Goal: Entertainment & Leisure: Consume media (video, audio)

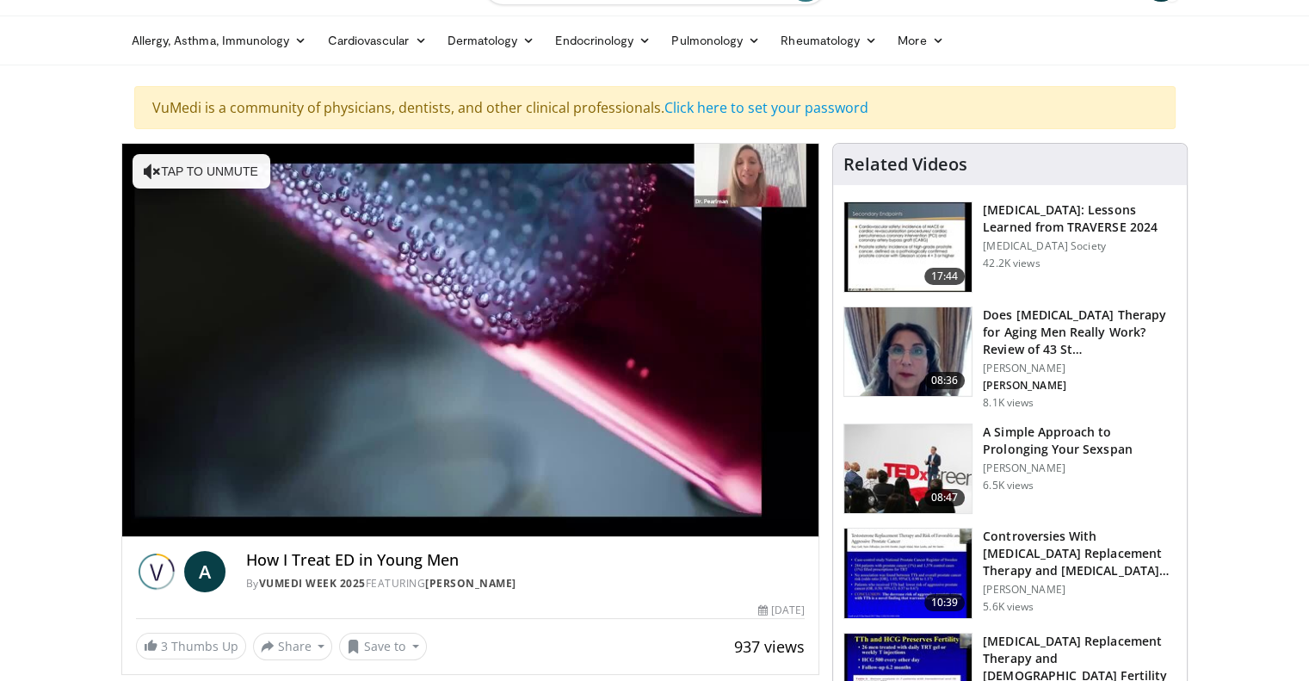
scroll to position [38, 0]
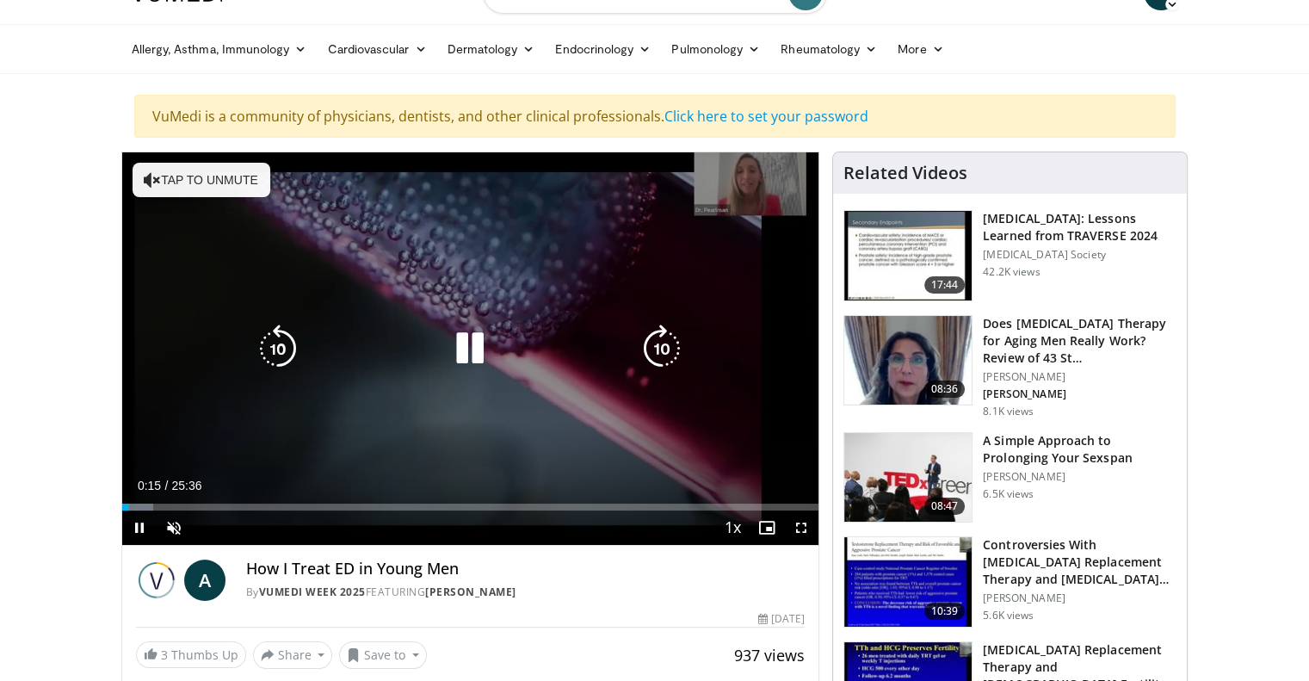
click at [479, 350] on icon "Video Player" at bounding box center [470, 349] width 48 height 48
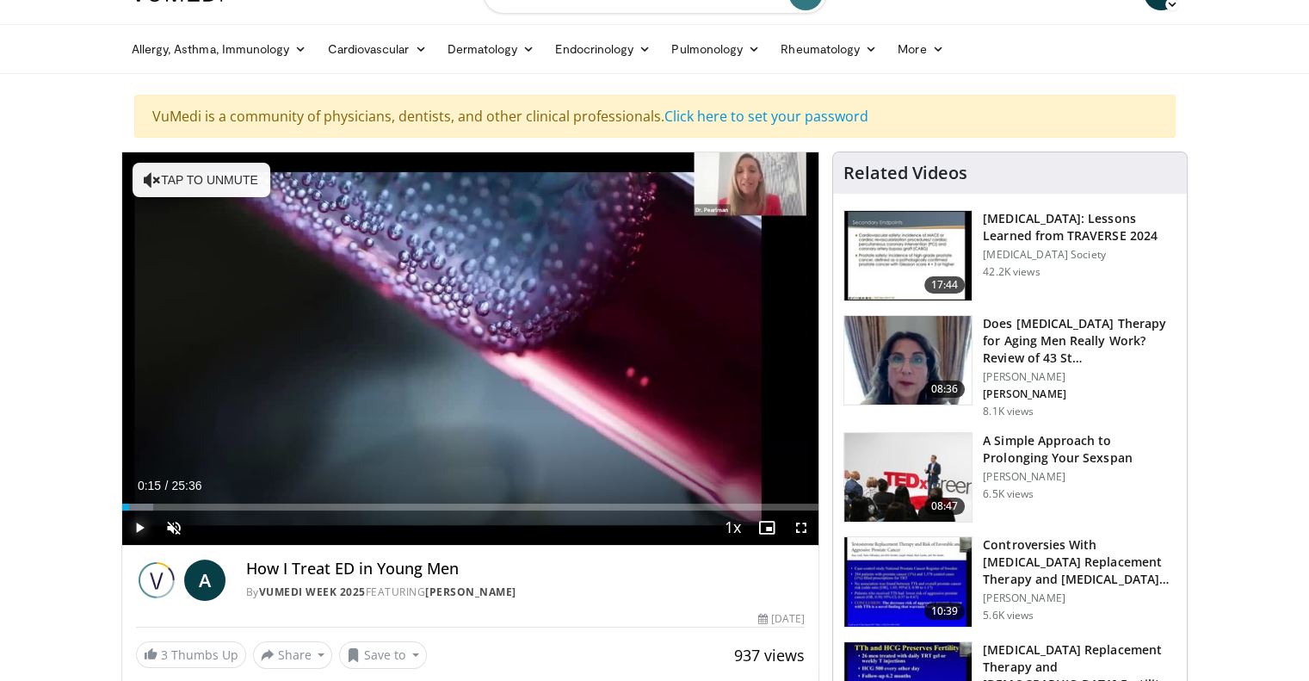
click at [134, 522] on span "Video Player" at bounding box center [139, 527] width 34 height 34
click at [141, 504] on div "Progress Bar" at bounding box center [142, 507] width 2 height 7
click at [159, 509] on div "Progress Bar" at bounding box center [160, 507] width 2 height 7
click at [171, 505] on div "Progress Bar" at bounding box center [172, 507] width 2 height 7
click at [184, 505] on div "Progress Bar" at bounding box center [185, 507] width 2 height 7
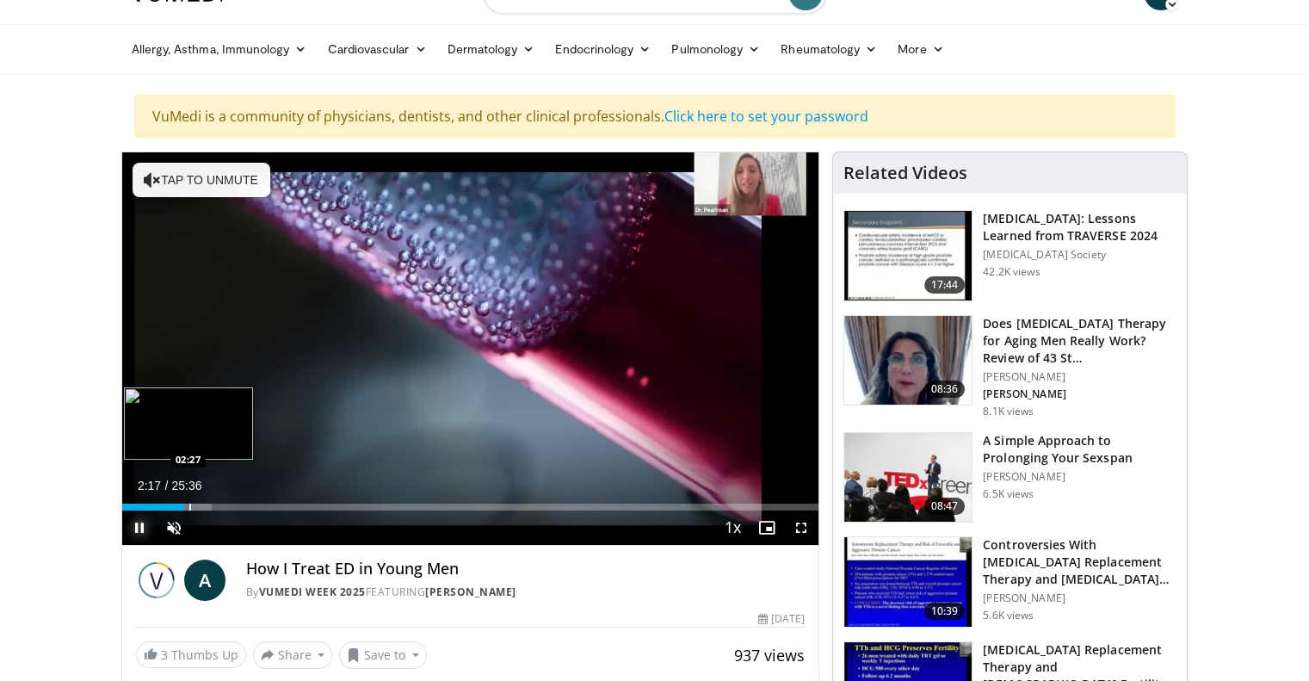
click at [189, 504] on div "Progress Bar" at bounding box center [190, 507] width 2 height 7
click at [203, 504] on div "Progress Bar" at bounding box center [204, 507] width 2 height 7
click at [213, 504] on div "Progress Bar" at bounding box center [214, 507] width 2 height 7
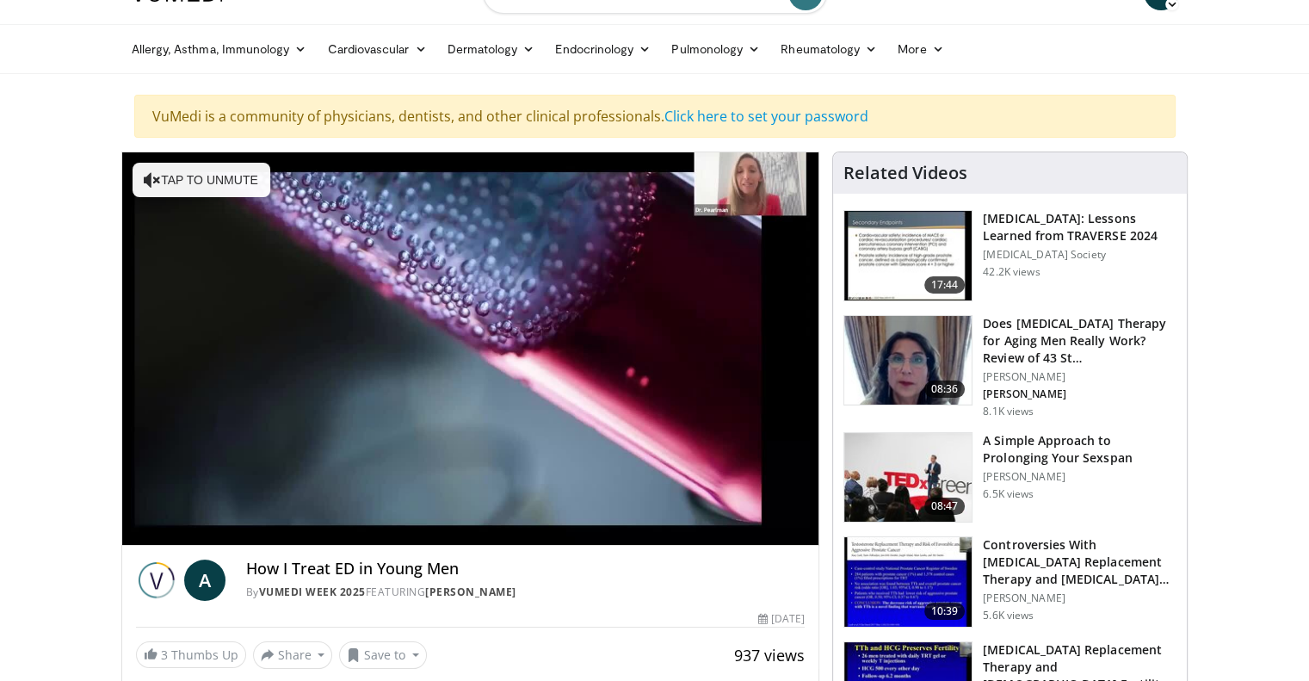
click at [215, 506] on div "10 seconds Tap to unmute" at bounding box center [470, 348] width 697 height 393
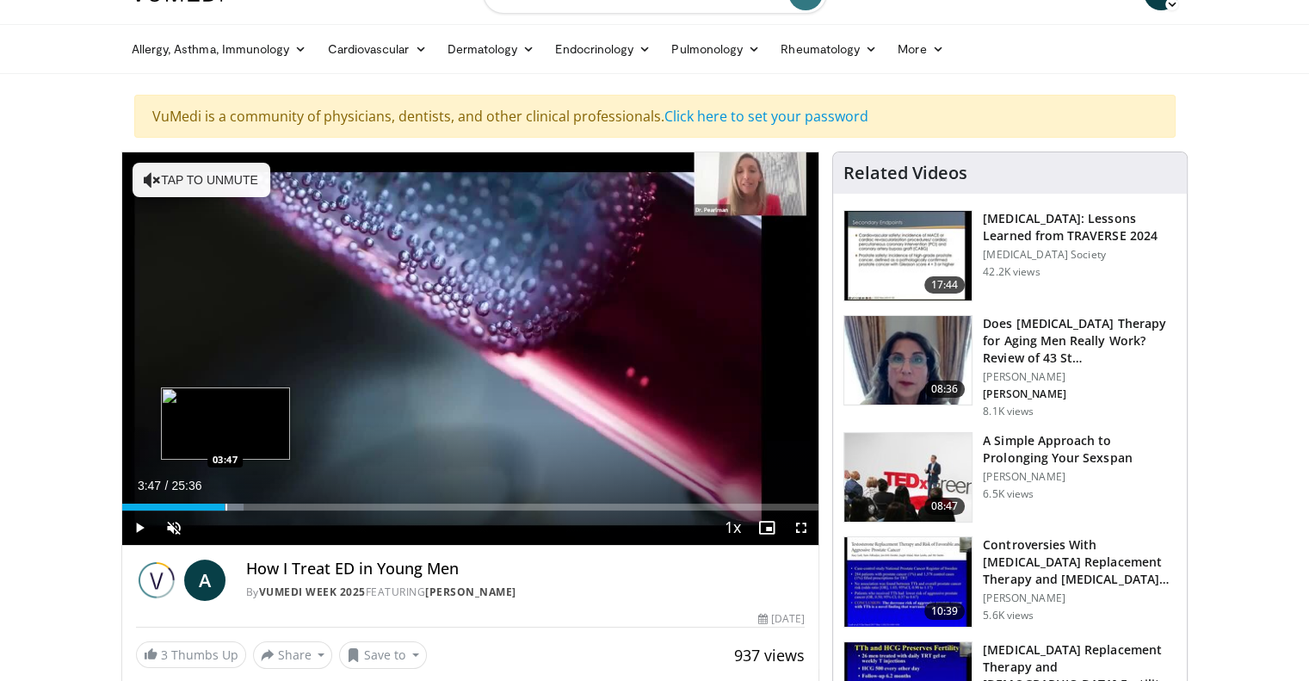
click at [226, 506] on div "Progress Bar" at bounding box center [227, 507] width 2 height 7
click at [238, 506] on div "Progress Bar" at bounding box center [239, 507] width 2 height 7
click at [250, 507] on div "Progress Bar" at bounding box center [251, 507] width 2 height 7
click at [271, 509] on div "Progress Bar" at bounding box center [272, 507] width 2 height 7
click at [289, 510] on div "Current Time 5:28 / Duration 25:36 Play Skip Backward Skip Forward Unmute 0% Lo…" at bounding box center [470, 527] width 697 height 34
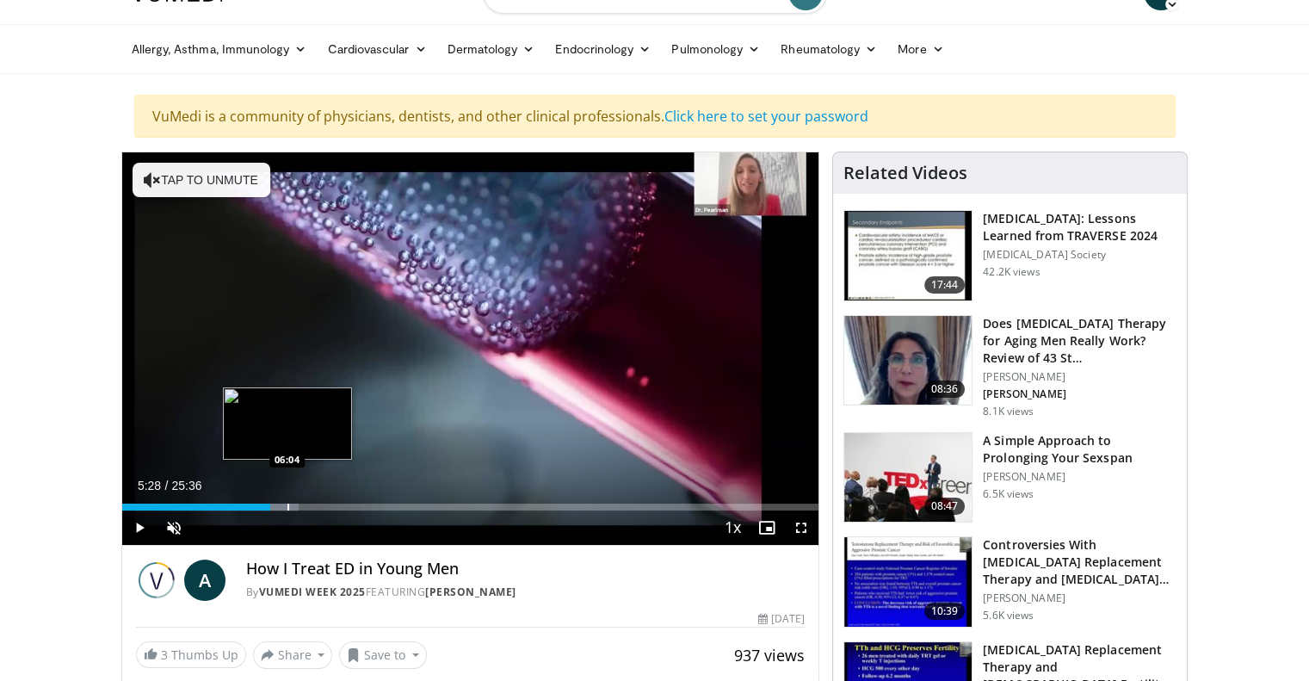
click at [286, 504] on div "Loaded : 25.39% 05:28 06:04" at bounding box center [470, 507] width 697 height 7
click at [316, 504] on div "Progress Bar" at bounding box center [317, 507] width 2 height 7
click at [329, 506] on div "Progress Bar" at bounding box center [330, 507] width 2 height 7
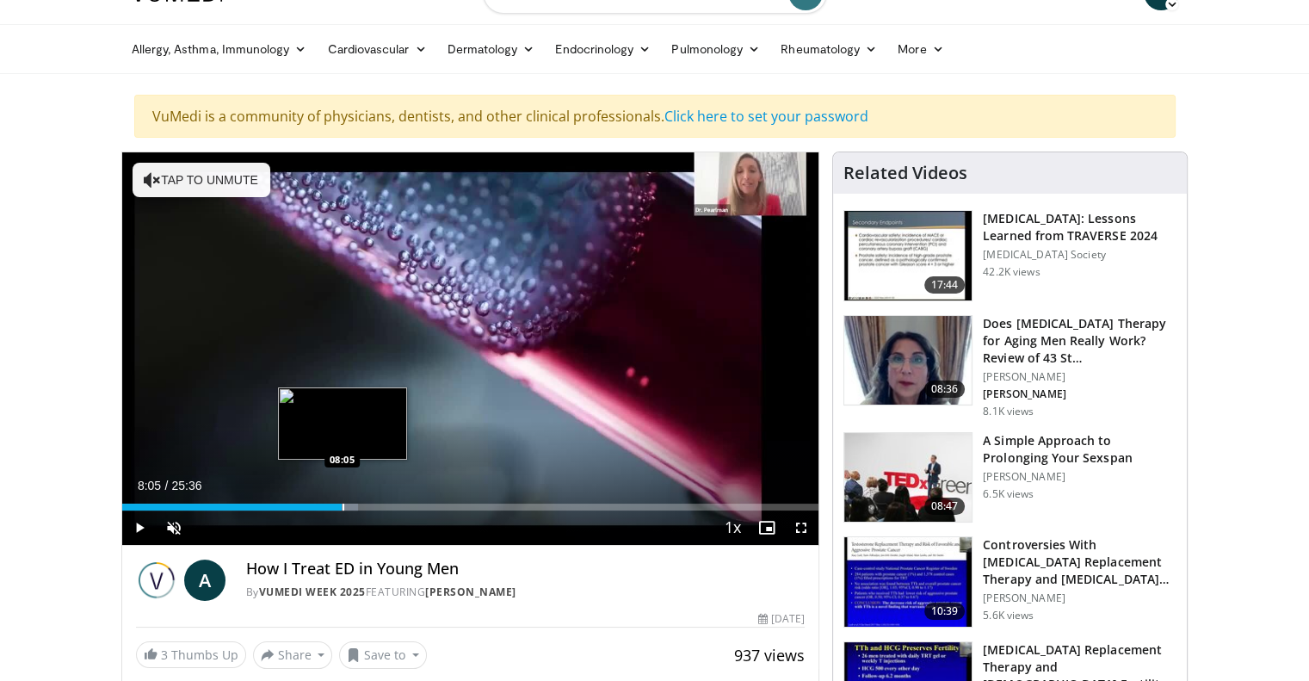
click at [343, 504] on div "Progress Bar" at bounding box center [344, 507] width 2 height 7
click at [348, 499] on div "Loaded : 35.51% 08:05 08:18" at bounding box center [470, 502] width 697 height 16
click at [358, 505] on div "Progress Bar" at bounding box center [359, 507] width 2 height 7
click at [375, 504] on div "Loaded : 37.76% 08:39 09:09" at bounding box center [470, 507] width 697 height 7
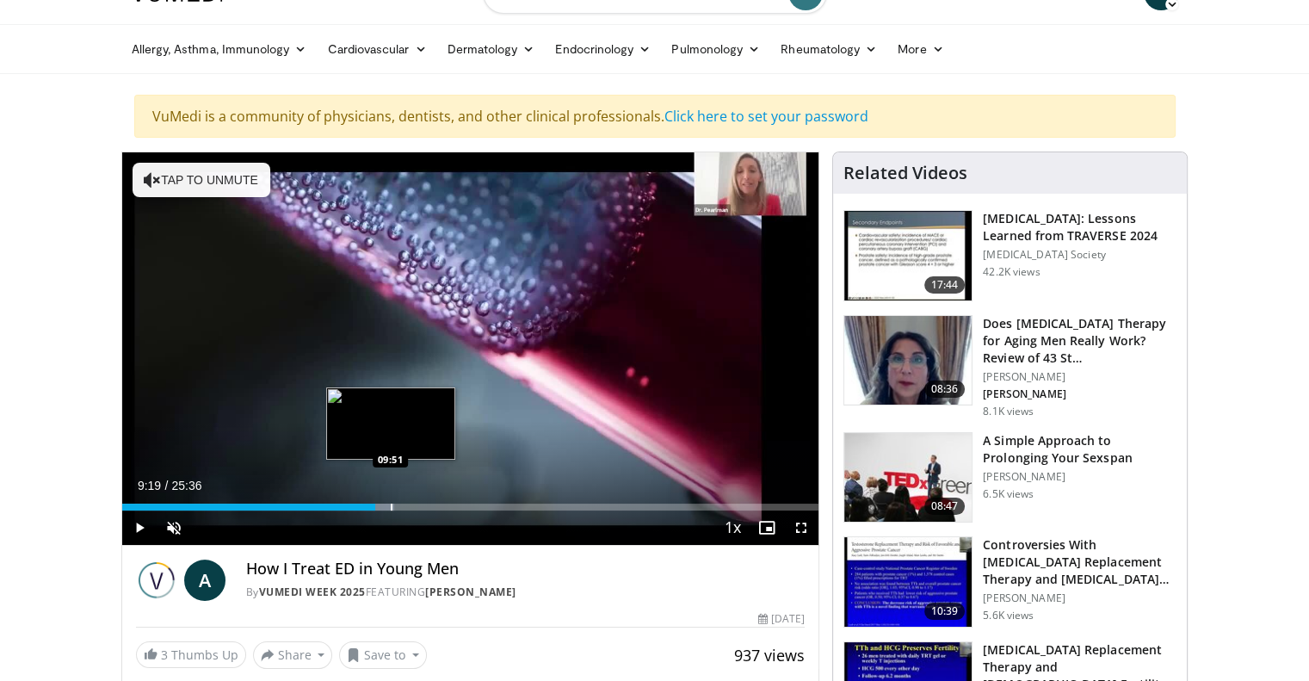
click at [390, 502] on div "Loaded : 39.06% 09:19 09:51" at bounding box center [470, 502] width 697 height 16
click at [405, 504] on div "Progress Bar" at bounding box center [406, 507] width 2 height 7
click at [425, 504] on div "Progress Bar" at bounding box center [426, 507] width 2 height 7
click at [437, 505] on div "Progress Bar" at bounding box center [438, 507] width 2 height 7
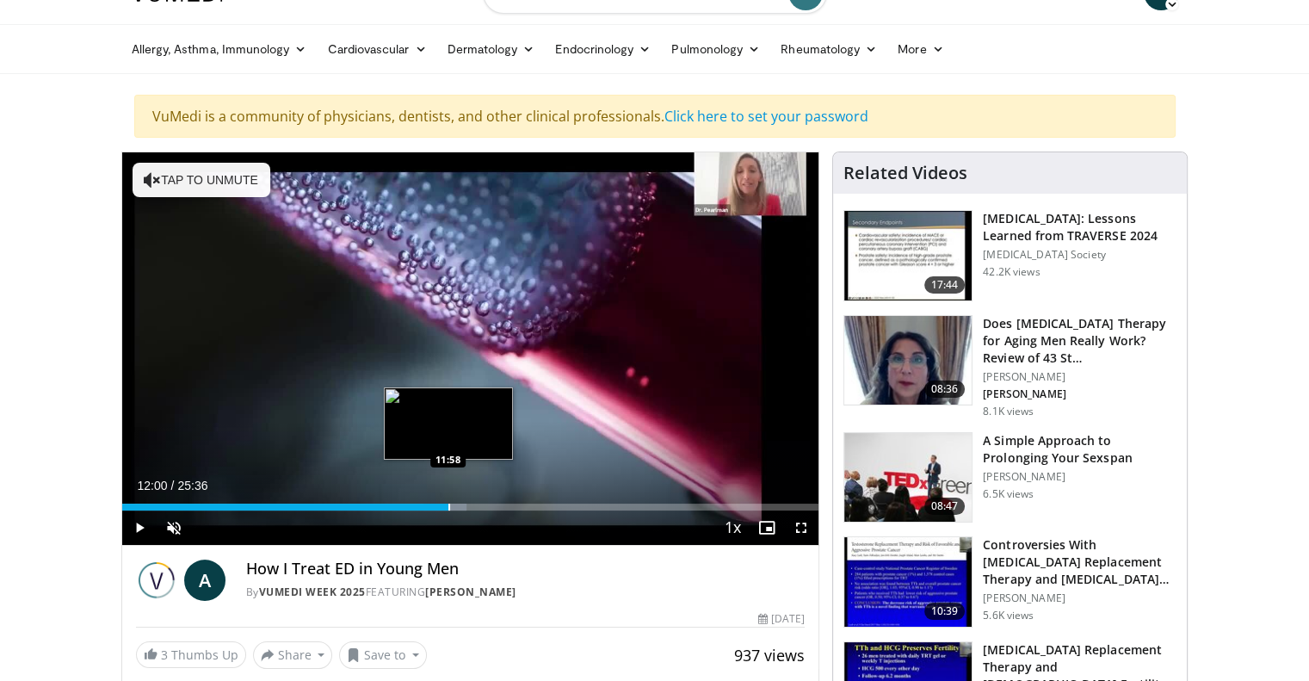
click at [448, 506] on div "Progress Bar" at bounding box center [449, 507] width 2 height 7
click at [464, 506] on div "Progress Bar" at bounding box center [465, 507] width 2 height 7
click at [486, 507] on div "Progress Bar" at bounding box center [487, 507] width 2 height 7
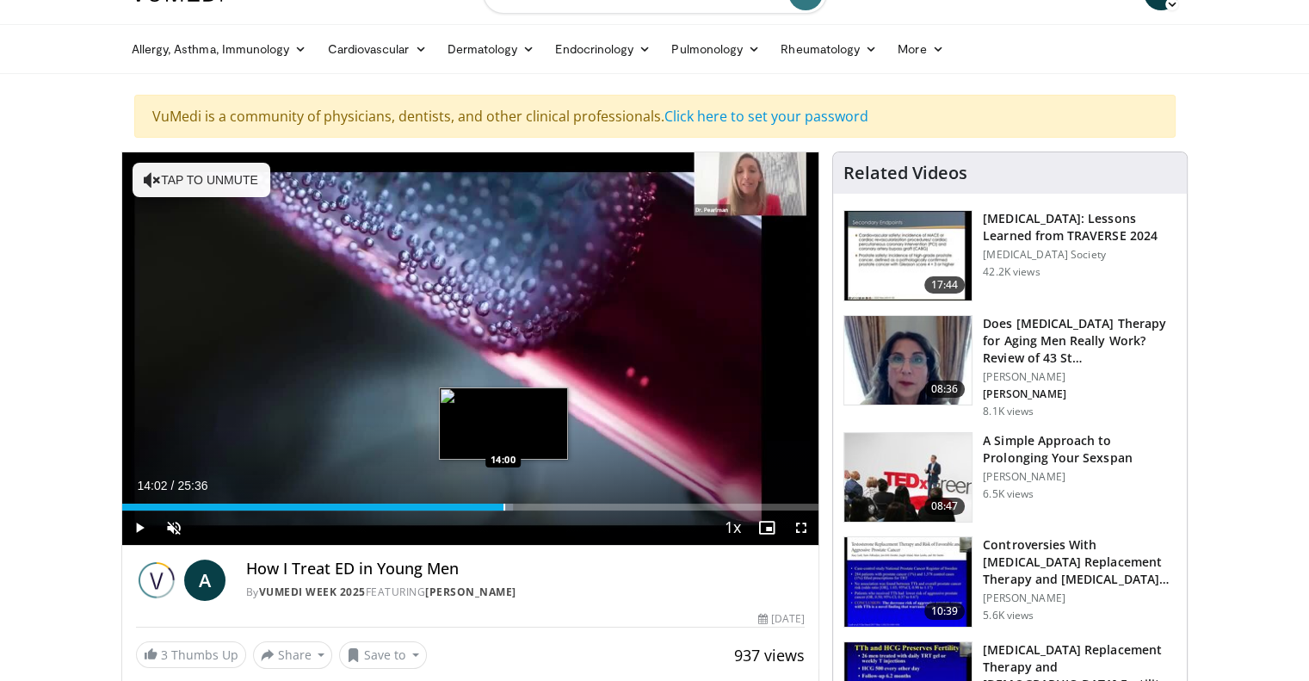
click at [504, 509] on div "Progress Bar" at bounding box center [505, 507] width 2 height 7
click at [494, 504] on div "Progress Bar" at bounding box center [495, 507] width 2 height 7
click at [482, 509] on div "Progress Bar" at bounding box center [483, 507] width 2 height 7
click at [474, 506] on div "Progress Bar" at bounding box center [475, 507] width 2 height 7
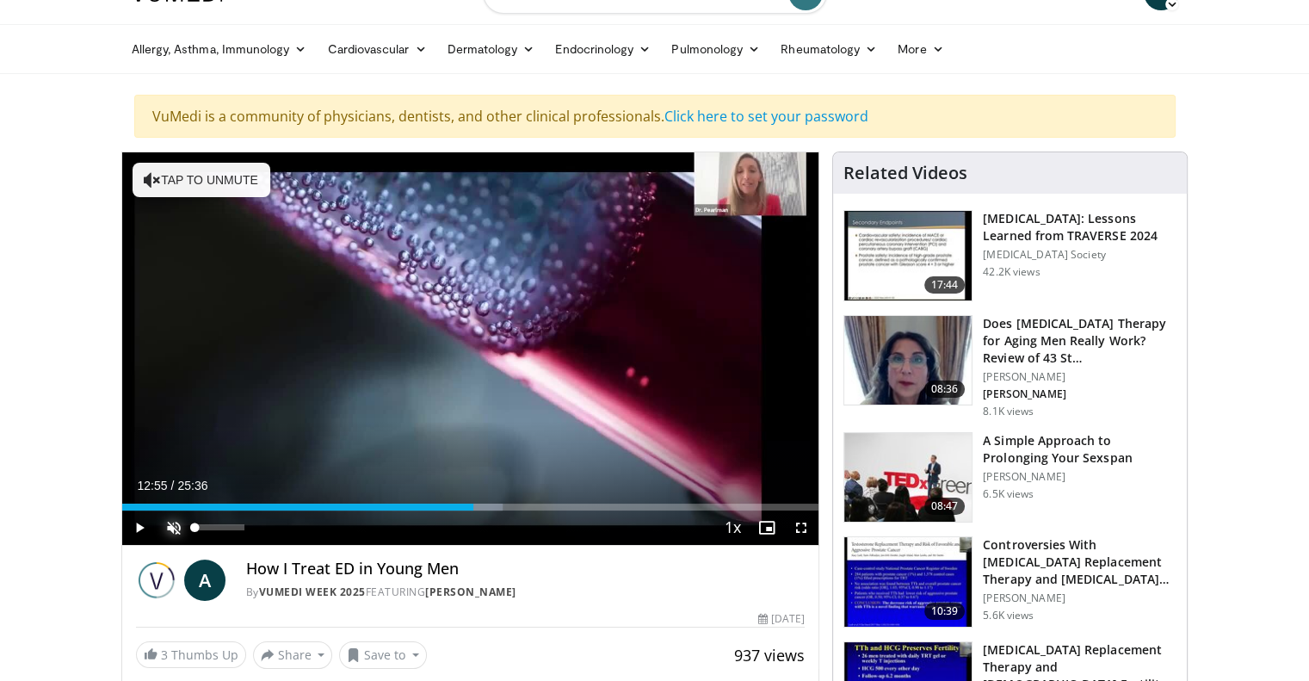
click at [176, 520] on span "Video Player" at bounding box center [174, 527] width 34 height 34
click at [141, 525] on span "Video Player" at bounding box center [139, 527] width 34 height 34
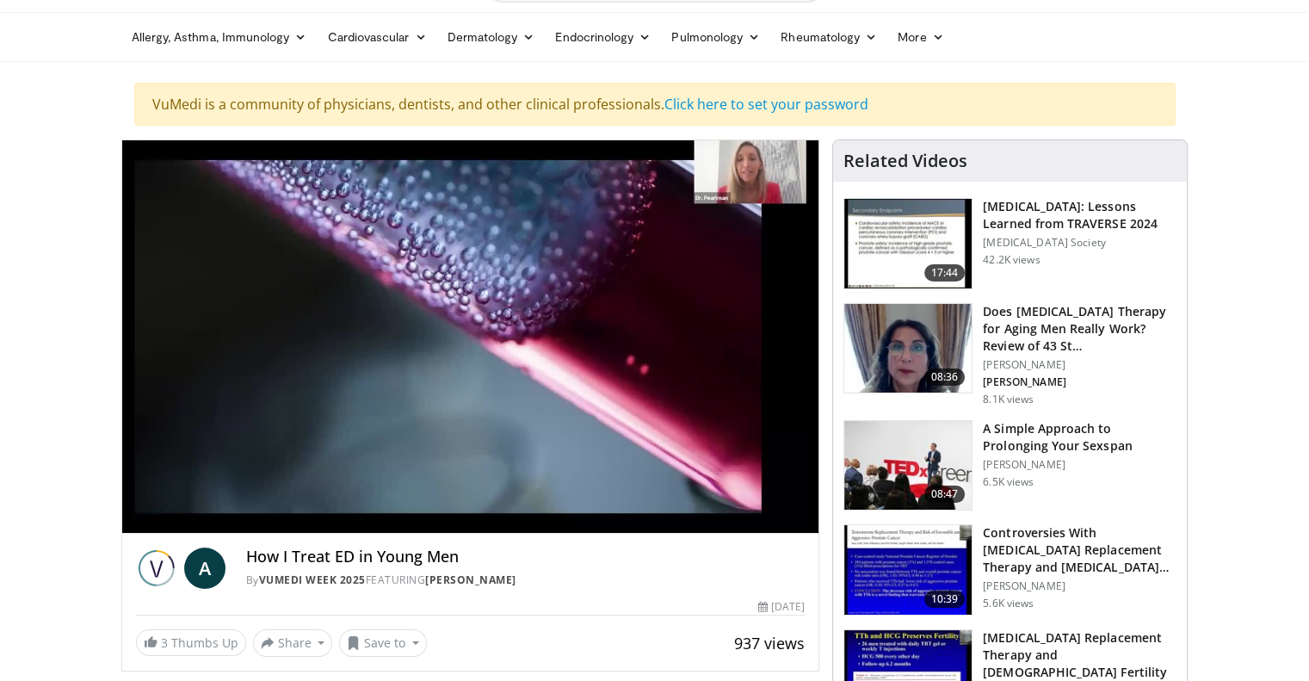
scroll to position [33, 0]
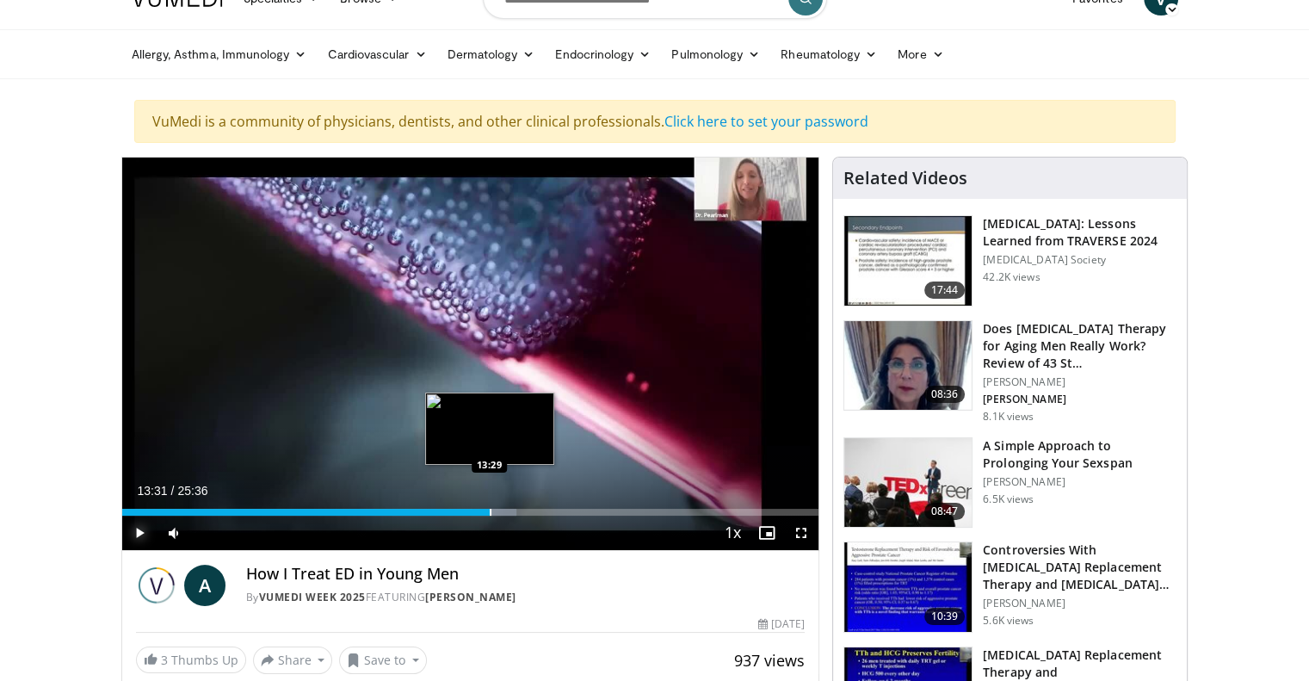
click at [490, 511] on div "Progress Bar" at bounding box center [491, 512] width 2 height 7
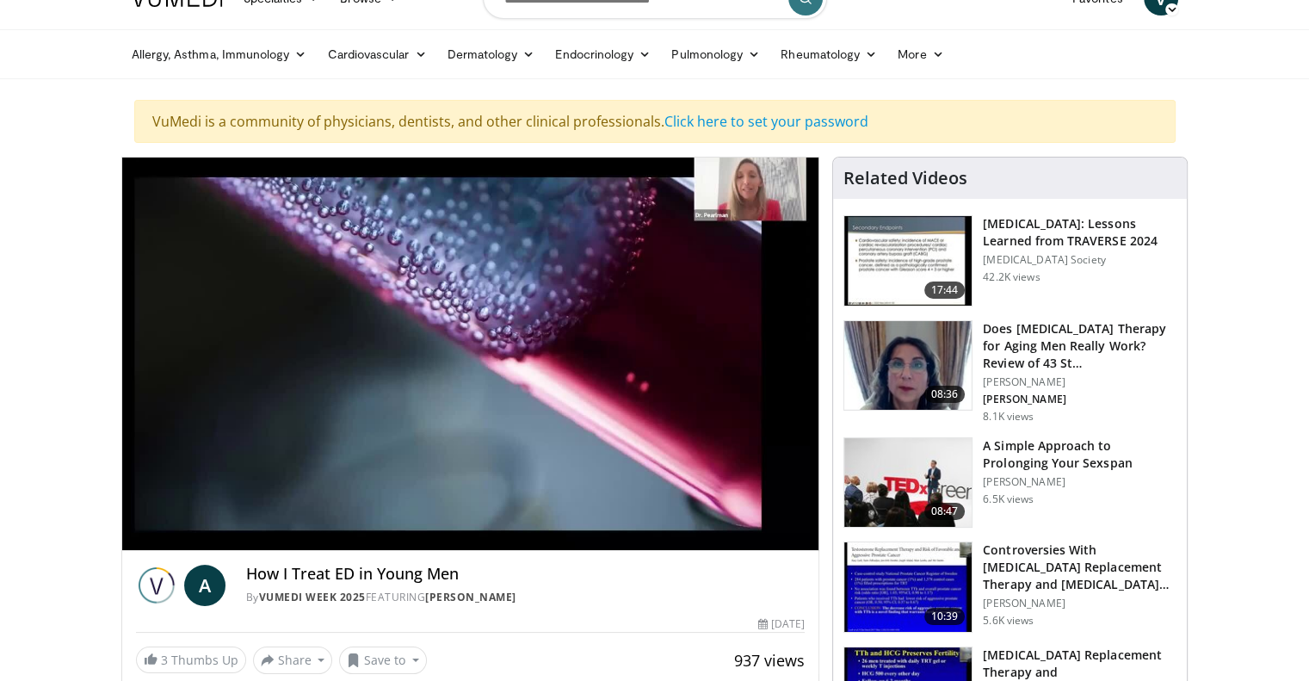
click at [510, 512] on video-js "**********" at bounding box center [470, 354] width 697 height 393
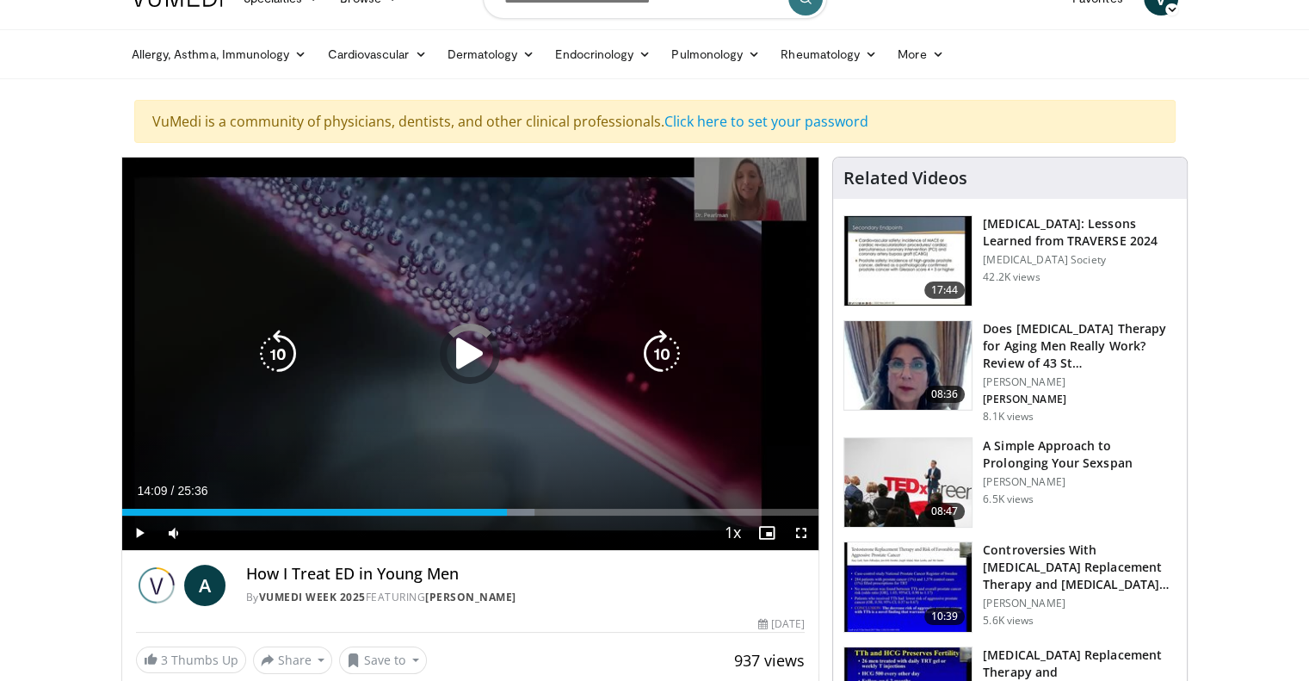
click at [513, 513] on div "Loaded : 59.24% 14:09 14:17" at bounding box center [470, 512] width 697 height 7
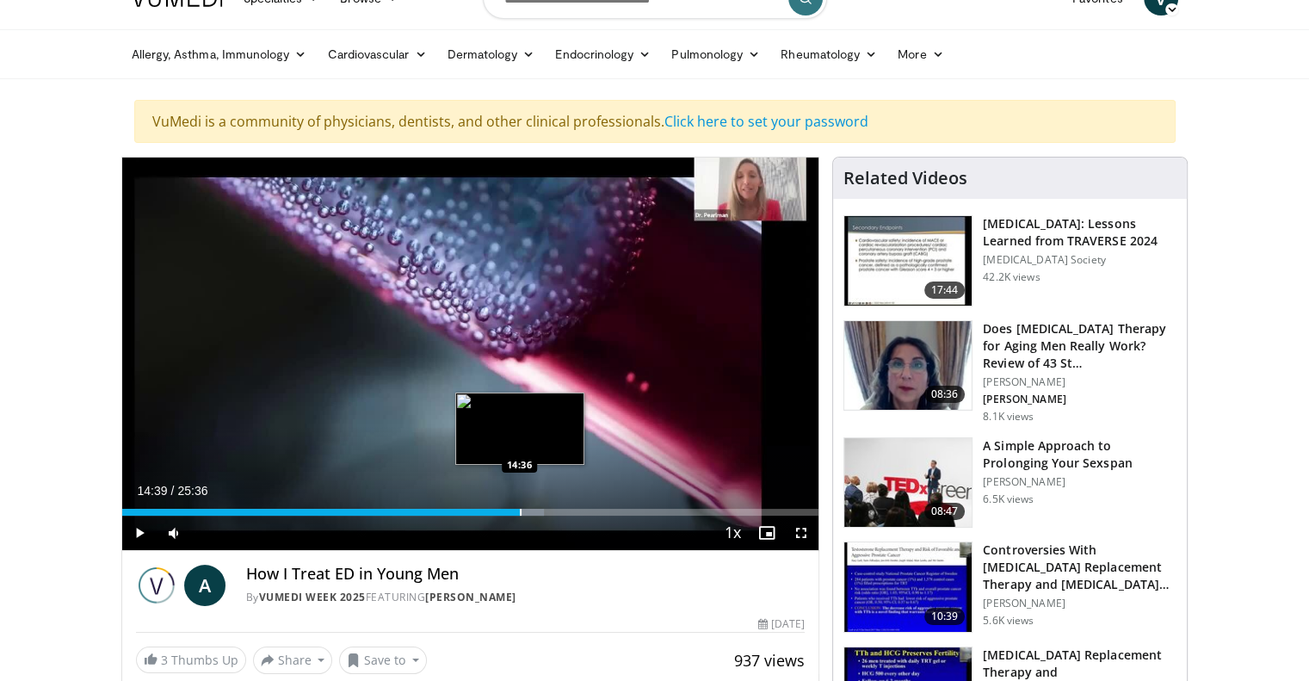
click at [520, 512] on div "Progress Bar" at bounding box center [521, 512] width 2 height 7
click at [528, 510] on div "Progress Bar" at bounding box center [529, 512] width 2 height 7
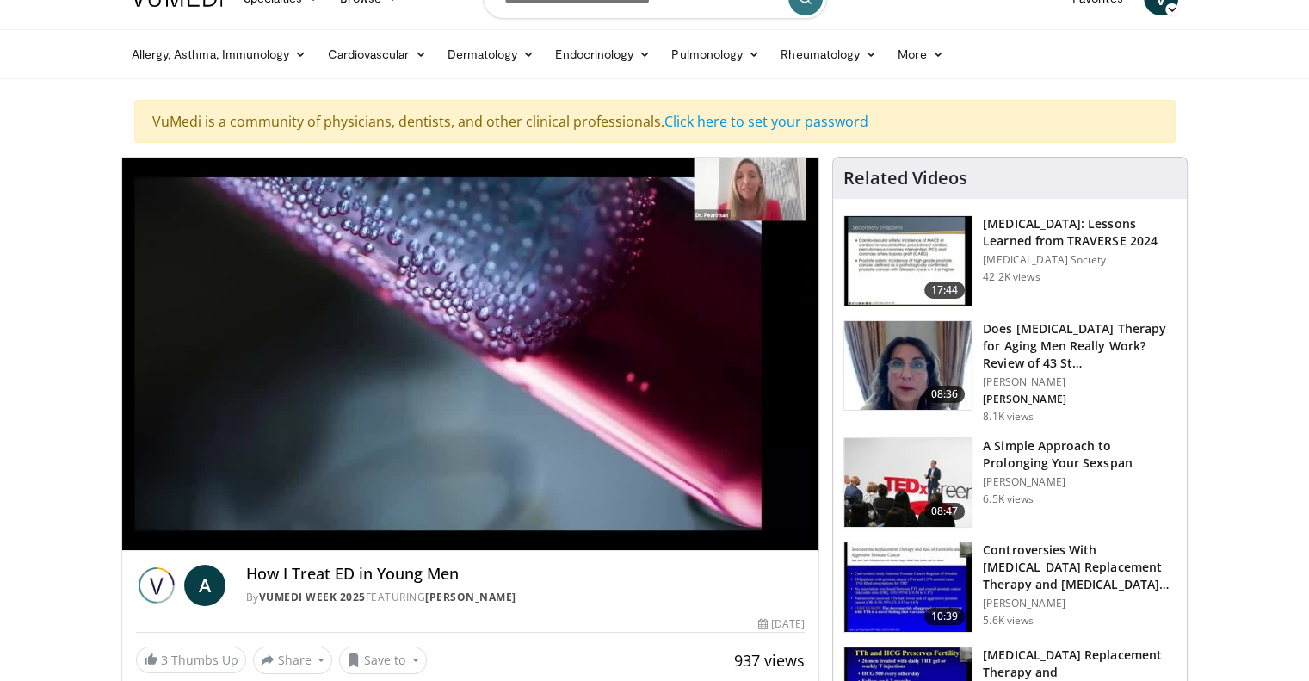
click at [532, 510] on video-js "**********" at bounding box center [470, 354] width 697 height 393
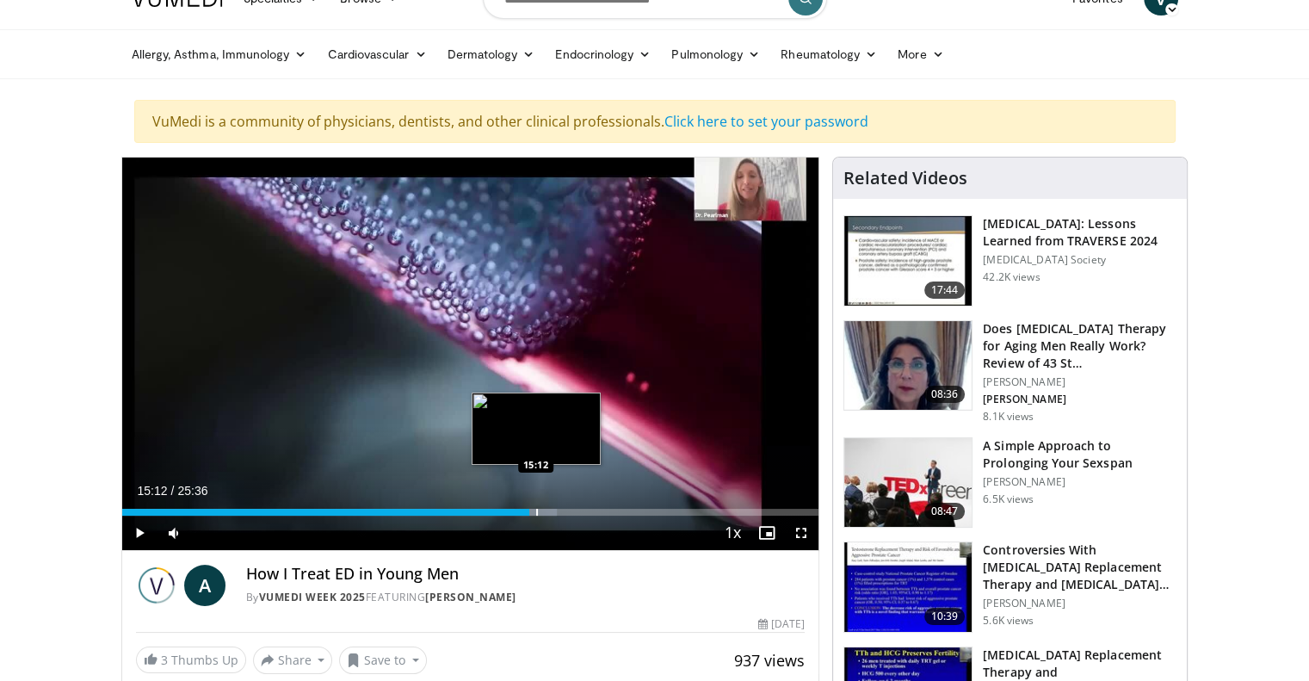
click at [536, 509] on div "Progress Bar" at bounding box center [537, 512] width 2 height 7
click at [542, 509] on div "Progress Bar" at bounding box center [543, 512] width 2 height 7
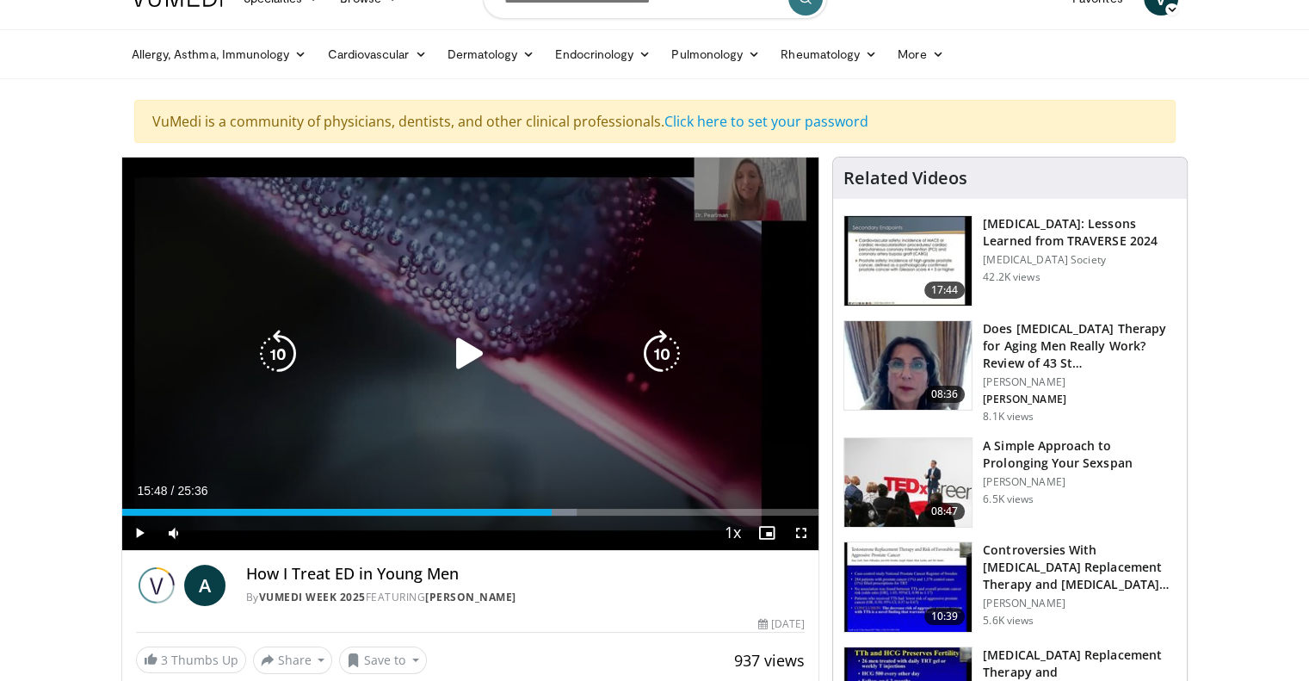
click at [551, 509] on div "Loaded : 65.22% 15:48 15:42" at bounding box center [470, 512] width 697 height 7
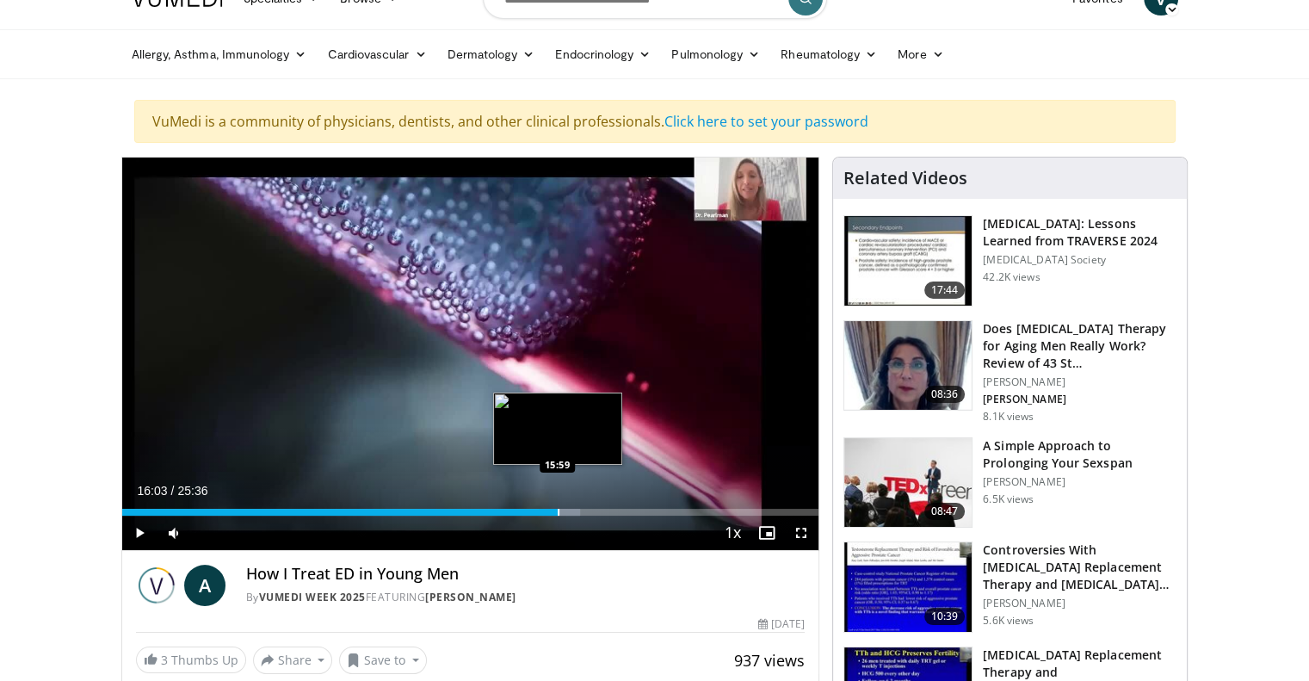
click at [558, 509] on div "Progress Bar" at bounding box center [559, 512] width 2 height 7
click at [566, 509] on div "Progress Bar" at bounding box center [567, 512] width 2 height 7
click at [591, 509] on div "Progress Bar" at bounding box center [592, 512] width 2 height 7
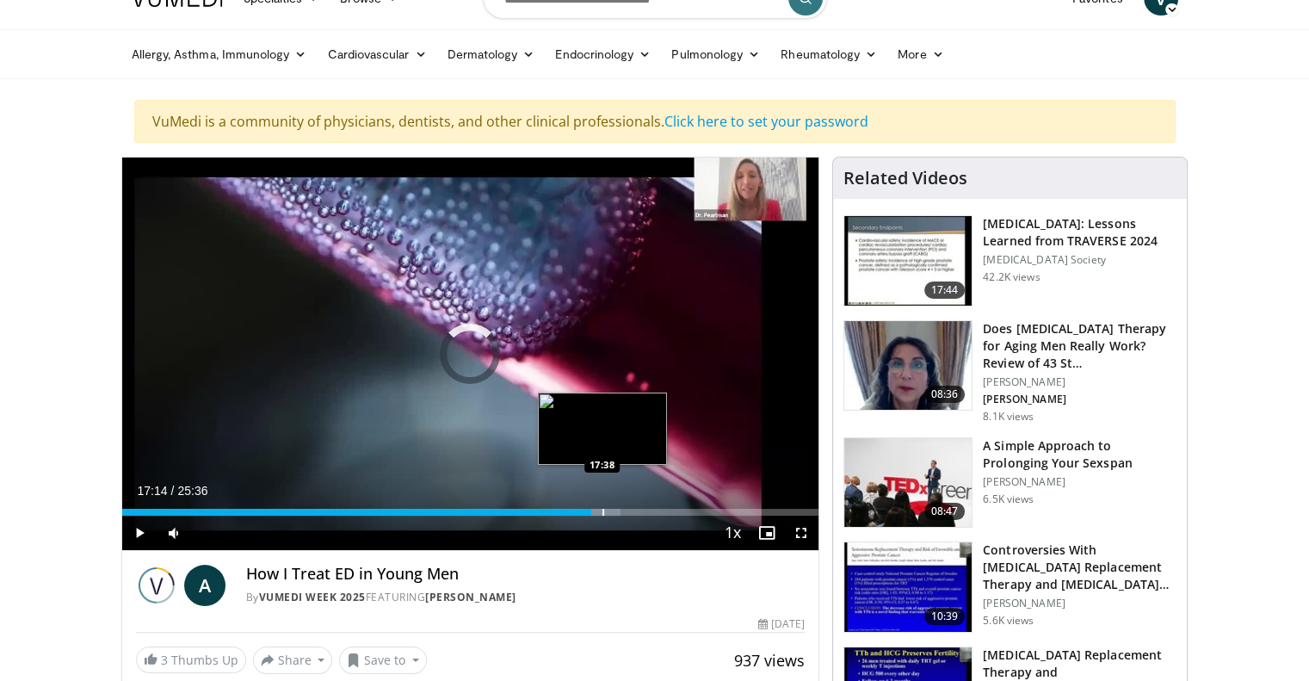
click at [603, 509] on div "Progress Bar" at bounding box center [604, 512] width 2 height 7
click at [607, 509] on div "Progress Bar" at bounding box center [606, 512] width 2 height 7
click at [627, 509] on div "Progress Bar" at bounding box center [628, 512] width 2 height 7
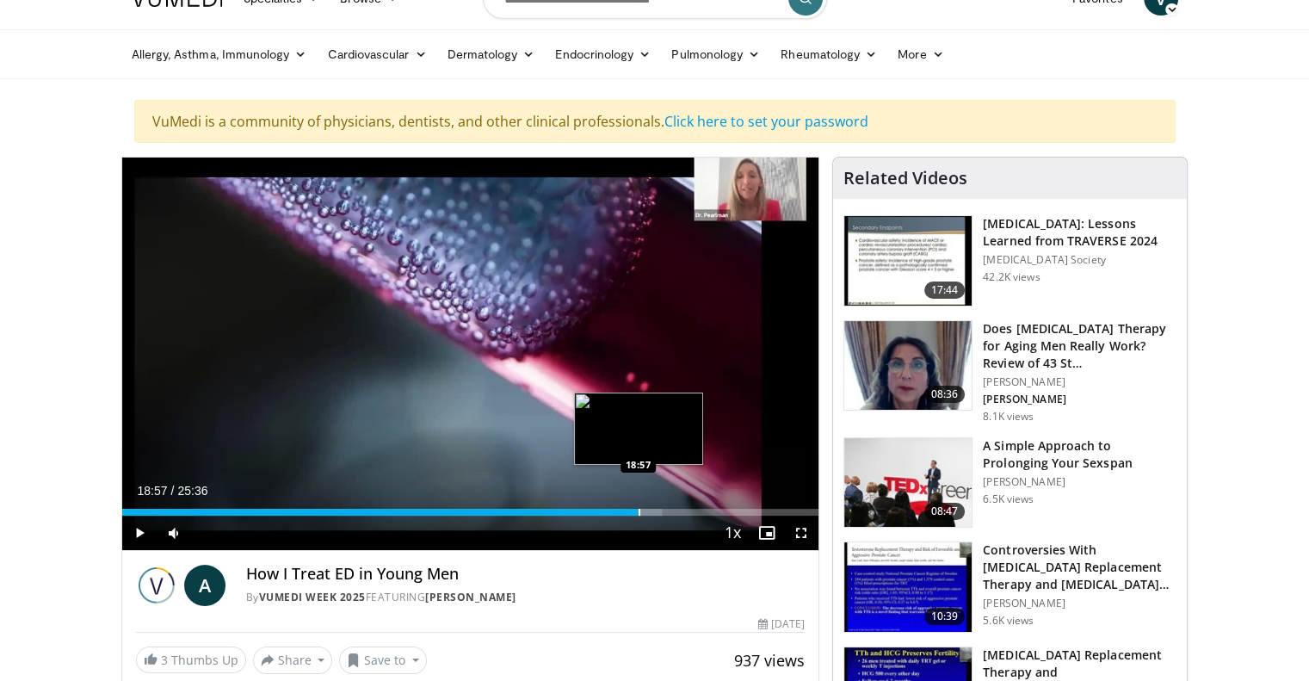
click at [639, 512] on div "Progress Bar" at bounding box center [640, 512] width 2 height 7
click at [645, 510] on div "Progress Bar" at bounding box center [646, 512] width 2 height 7
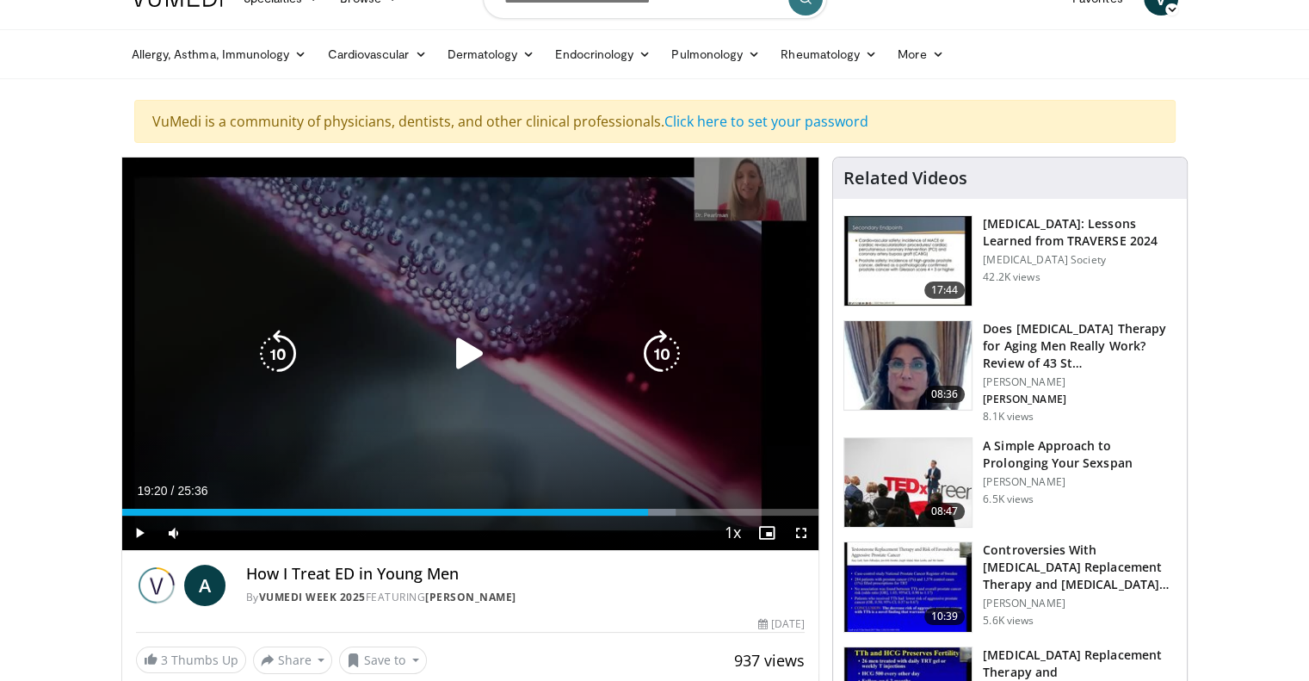
click at [647, 510] on div "Loaded : 79.42% 19:20 19:11" at bounding box center [470, 512] width 697 height 7
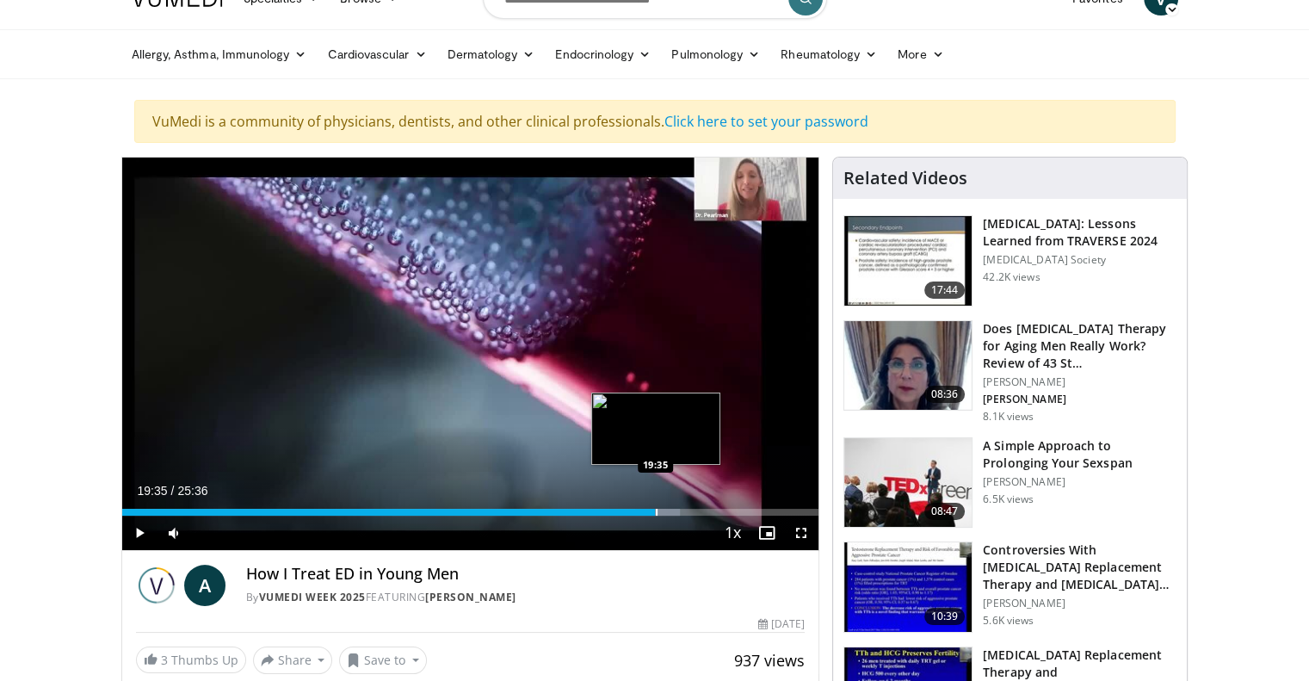
click at [656, 510] on div "Progress Bar" at bounding box center [657, 512] width 2 height 7
click at [667, 514] on div "Progress Bar" at bounding box center [668, 512] width 2 height 7
click at [678, 514] on div "Progress Bar" at bounding box center [679, 512] width 2 height 7
click at [690, 510] on div "Progress Bar" at bounding box center [691, 512] width 2 height 7
click at [699, 512] on div "Progress Bar" at bounding box center [700, 512] width 2 height 7
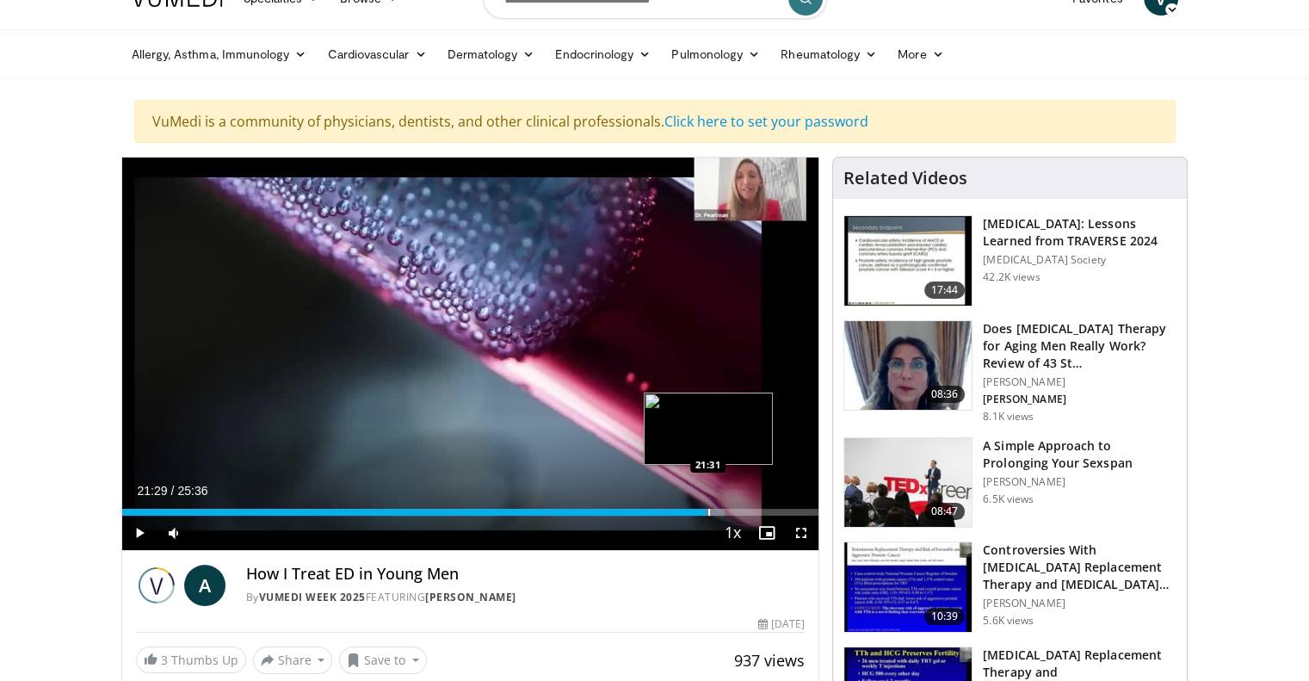
click at [708, 513] on div "Progress Bar" at bounding box center [709, 512] width 2 height 7
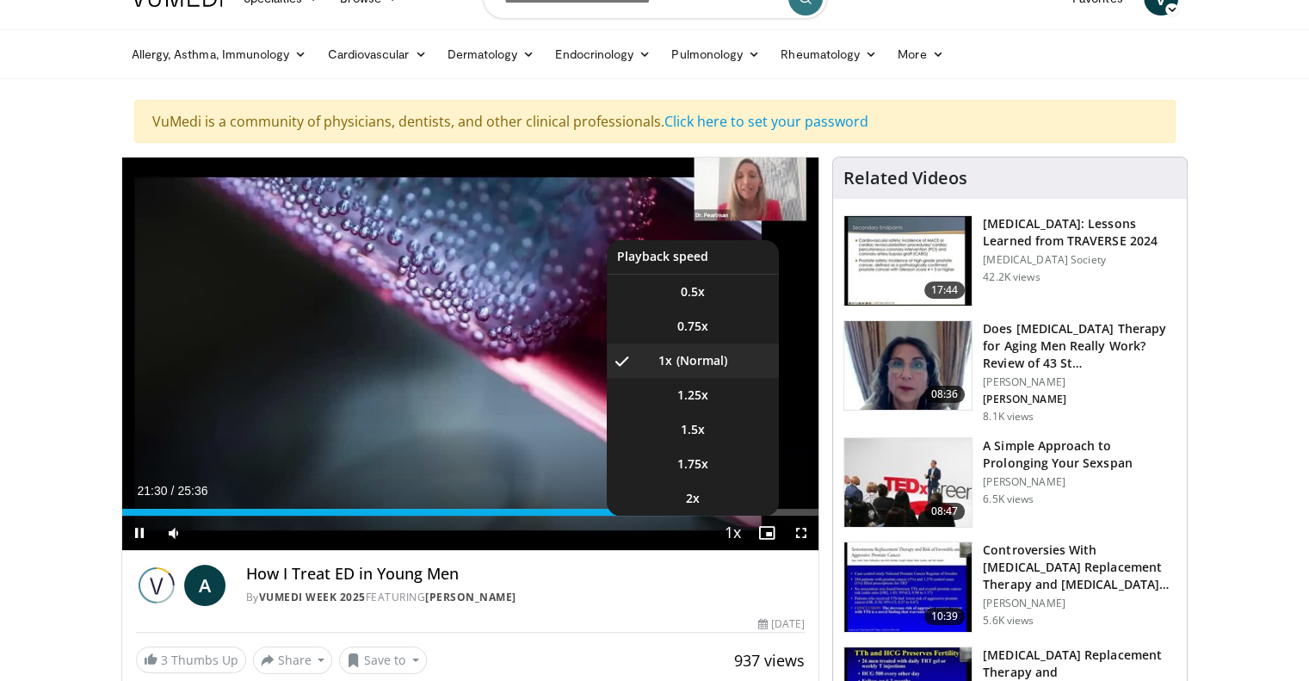
click at [716, 516] on button "Playback Rate" at bounding box center [732, 533] width 34 height 34
click at [720, 510] on li "2x" at bounding box center [693, 498] width 172 height 34
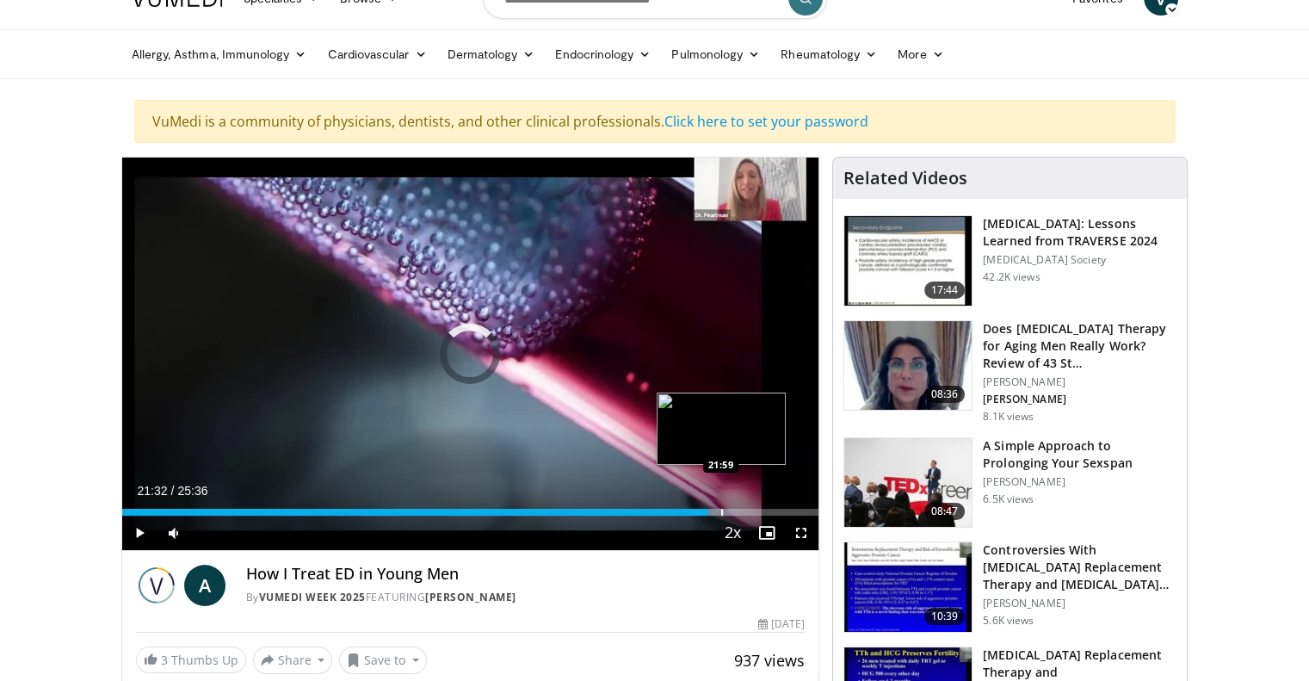
click at [721, 510] on div "Progress Bar" at bounding box center [722, 512] width 2 height 7
click at [736, 510] on div "Progress Bar" at bounding box center [737, 512] width 2 height 7
click at [745, 509] on div "Progress Bar" at bounding box center [746, 512] width 2 height 7
click at [752, 509] on div "Progress Bar" at bounding box center [753, 512] width 2 height 7
click at [759, 511] on div "Progress Bar" at bounding box center [760, 512] width 2 height 7
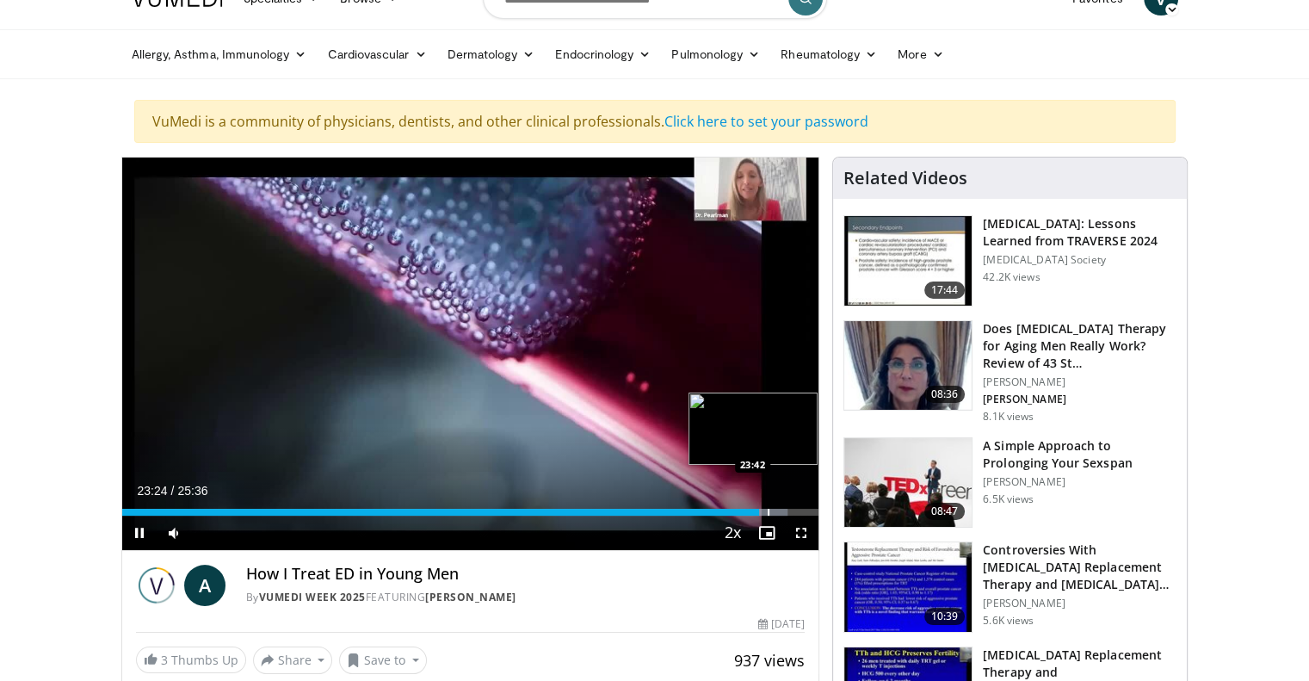
click at [768, 510] on div "Progress Bar" at bounding box center [769, 512] width 2 height 7
click at [780, 510] on div "Progress Bar" at bounding box center [781, 512] width 2 height 7
click at [791, 509] on div "Progress Bar" at bounding box center [792, 512] width 2 height 7
